Goal: Navigation & Orientation: Find specific page/section

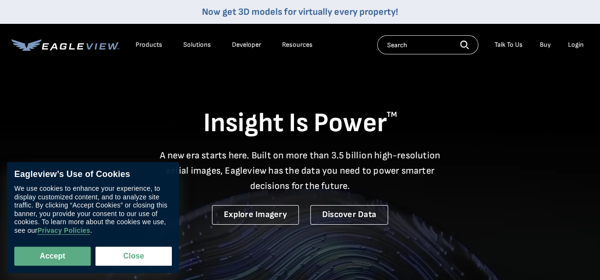
click at [577, 42] on div "Login" at bounding box center [576, 45] width 16 height 9
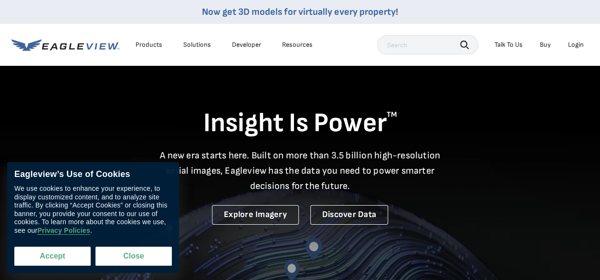
click at [61, 255] on button "Accept" at bounding box center [52, 256] width 76 height 19
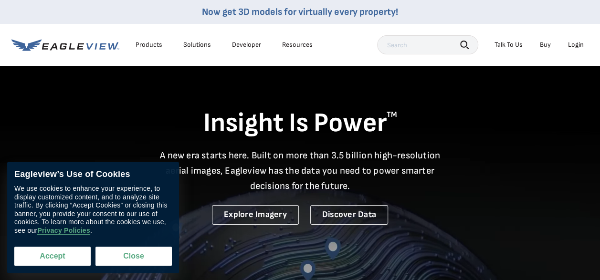
checkbox input "true"
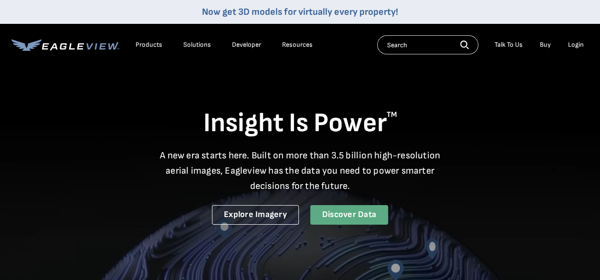
click at [352, 208] on link "Discover Data" at bounding box center [349, 215] width 78 height 20
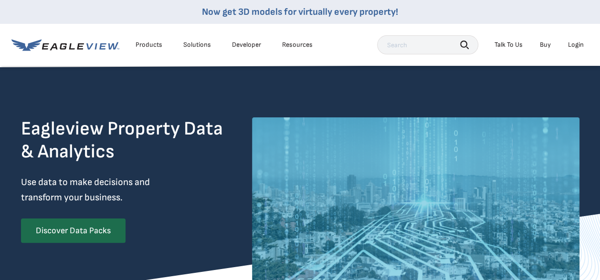
click at [576, 47] on div "Login" at bounding box center [576, 45] width 16 height 9
click at [572, 44] on div "Login" at bounding box center [576, 45] width 16 height 9
